Goal: Task Accomplishment & Management: Manage account settings

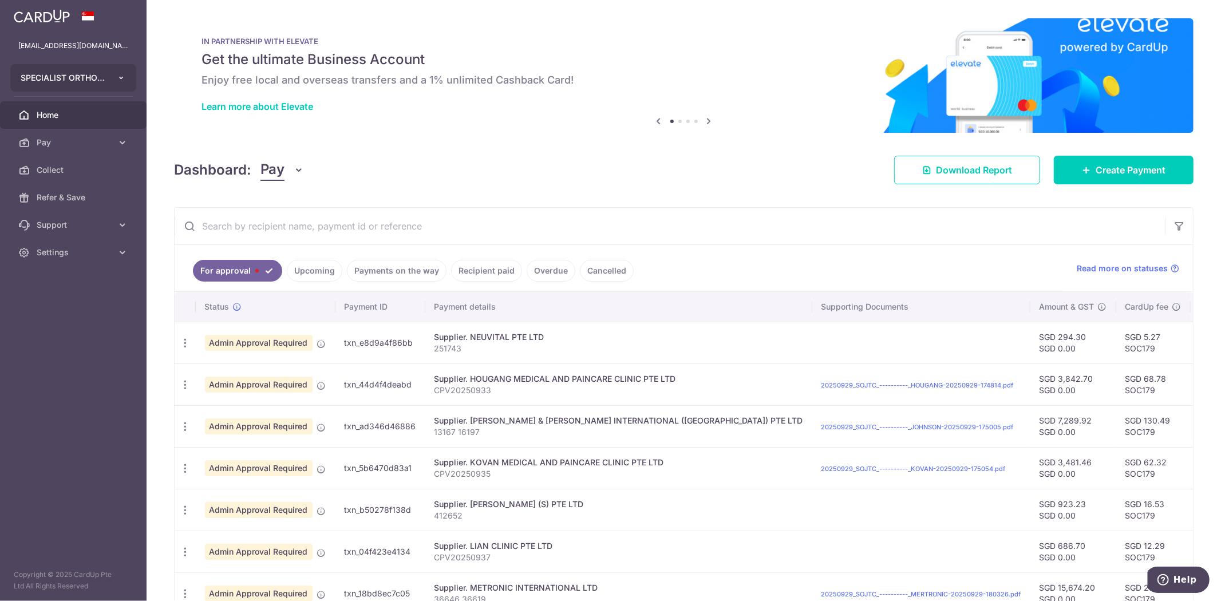
click at [128, 77] on button "SPECIALIST ORTHOPAEDIC JOINT TRAUMA CENTRE PTE. LTD." at bounding box center [73, 77] width 126 height 27
click at [114, 226] on link "Support" at bounding box center [73, 224] width 147 height 27
click at [111, 222] on span "Support" at bounding box center [75, 224] width 76 height 11
click at [106, 144] on span "Pay" at bounding box center [75, 142] width 76 height 11
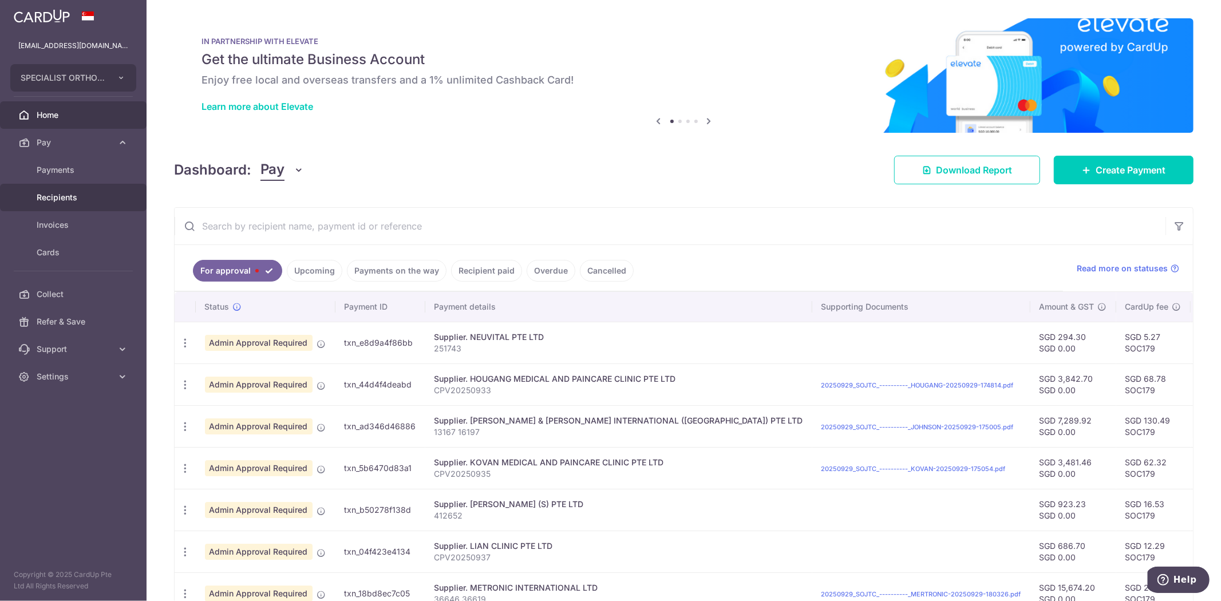
click at [92, 192] on span "Recipients" at bounding box center [75, 197] width 76 height 11
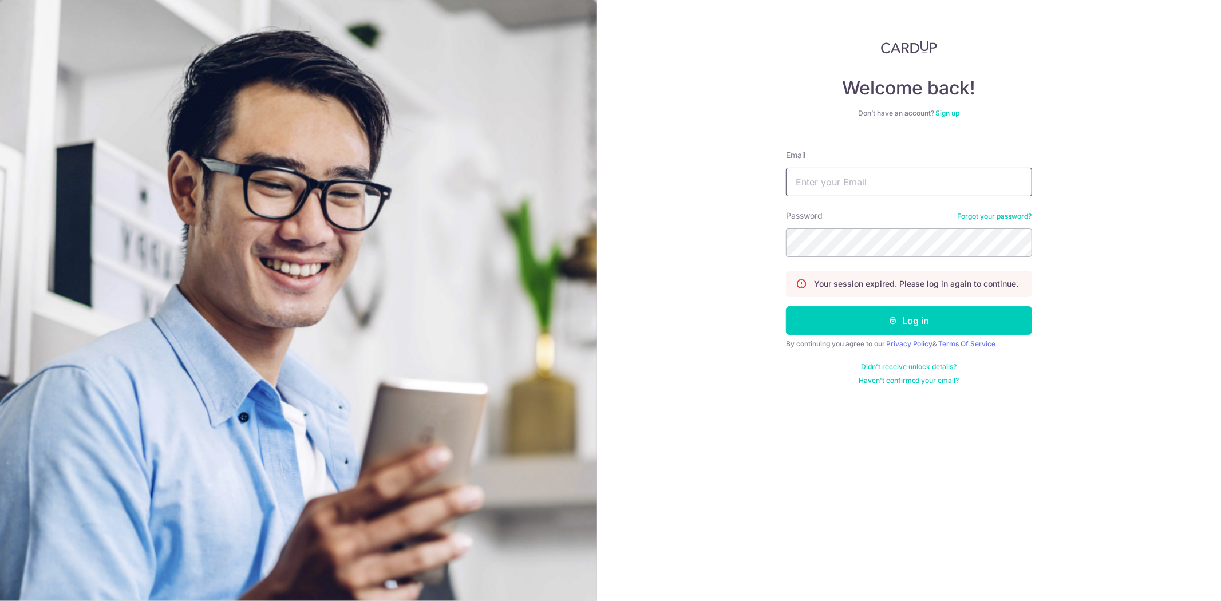
click at [899, 188] on input "Email" at bounding box center [909, 182] width 246 height 29
type input "[EMAIL_ADDRESS][DOMAIN_NAME]"
click at [906, 227] on div "Password Forgot your password?" at bounding box center [909, 233] width 246 height 47
click at [786, 306] on button "Log in" at bounding box center [909, 320] width 246 height 29
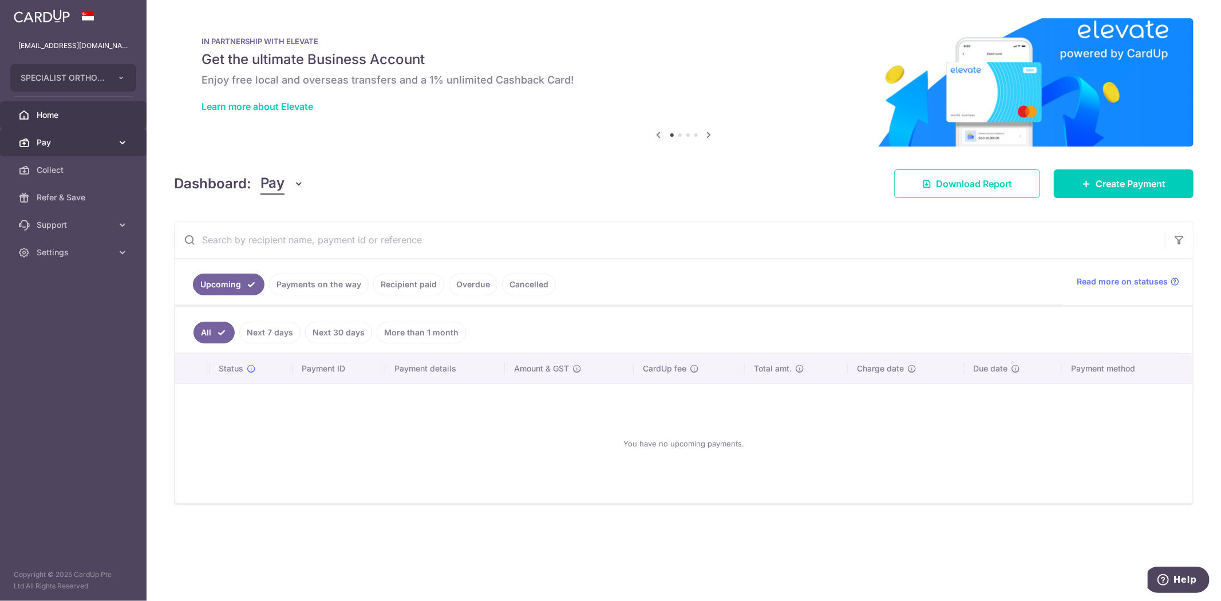
click at [106, 151] on link "Pay" at bounding box center [73, 142] width 147 height 27
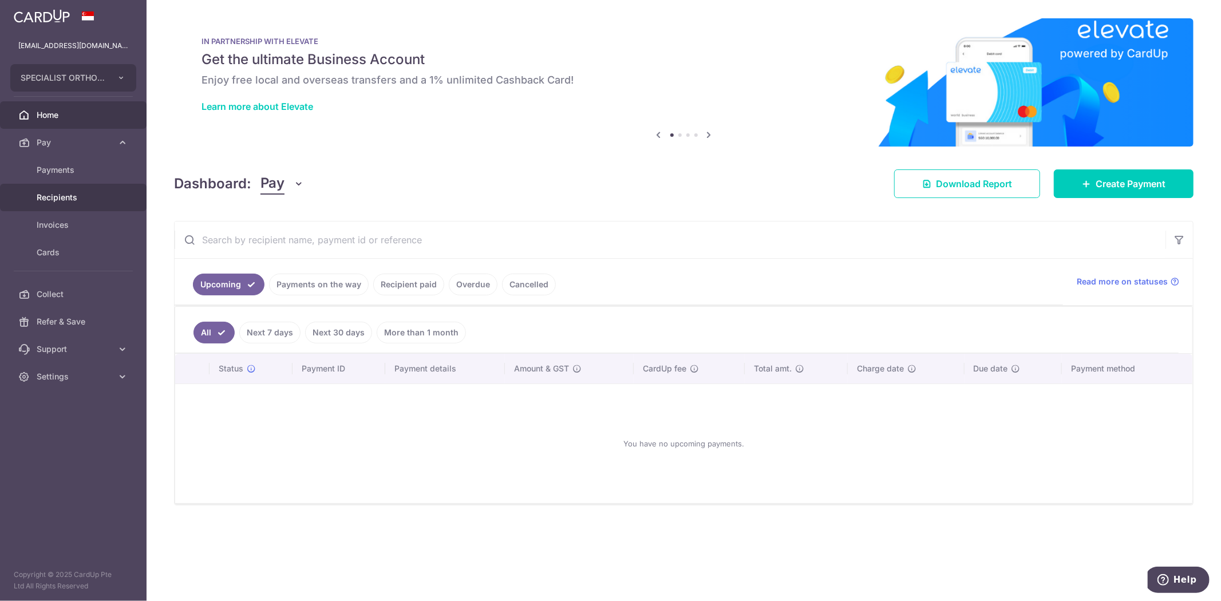
click at [76, 195] on span "Recipients" at bounding box center [75, 197] width 76 height 11
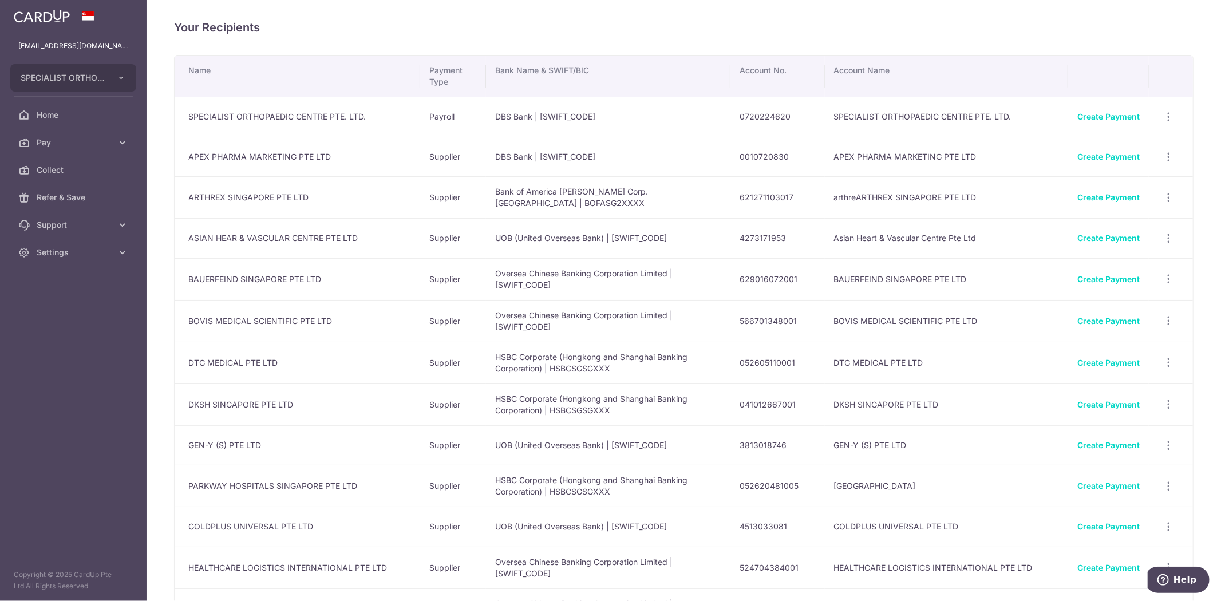
scroll to position [2391, 0]
